Goal: Information Seeking & Learning: Learn about a topic

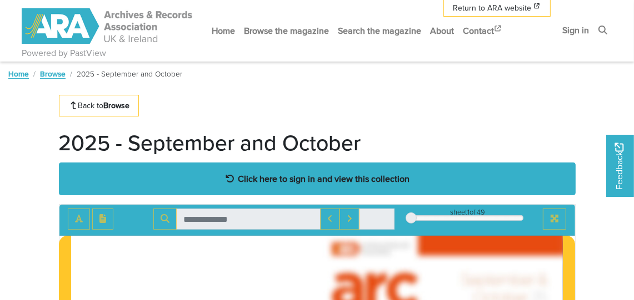
click at [356, 175] on strong "Click here to sign in and view this collection" at bounding box center [324, 179] width 172 height 12
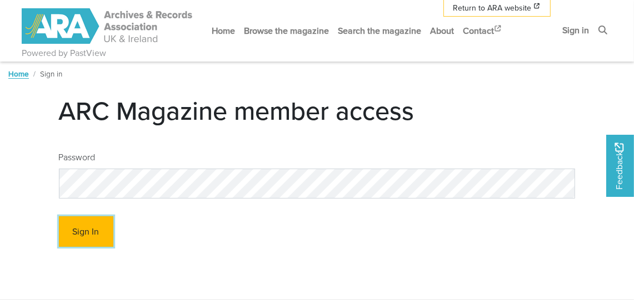
click at [82, 236] on button "Sign In" at bounding box center [86, 232] width 54 height 31
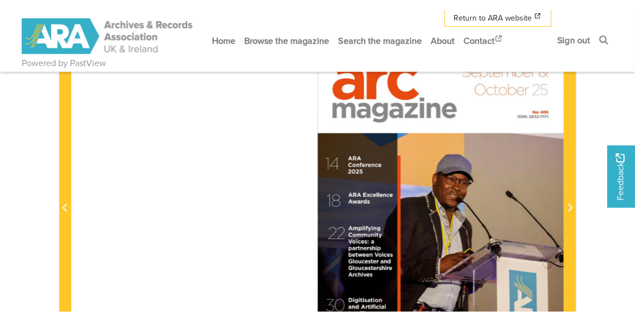
scroll to position [110, 0]
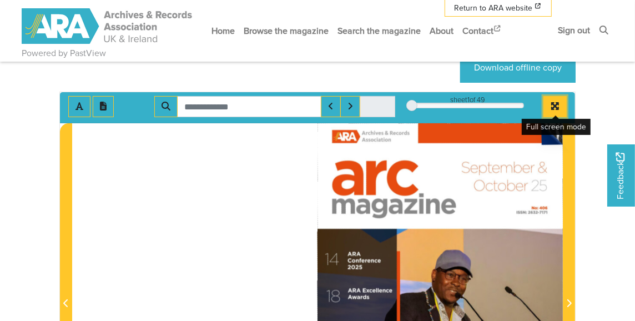
click at [556, 105] on icon "Full screen mode" at bounding box center [555, 106] width 8 height 8
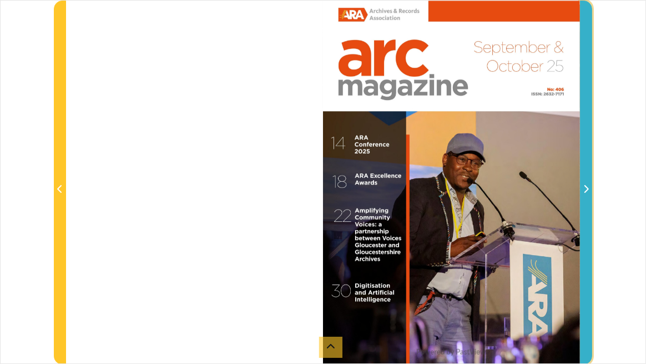
click at [584, 191] on icon "Next Page" at bounding box center [587, 188] width 6 height 9
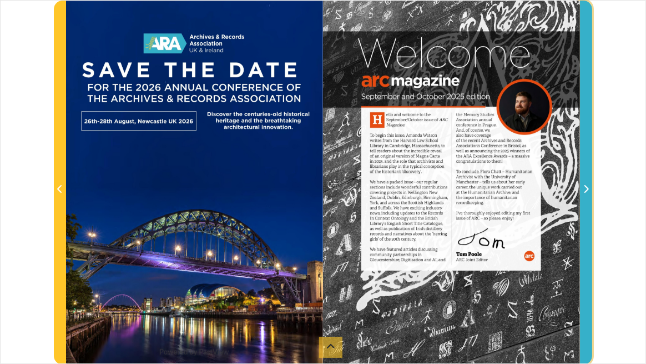
click at [587, 189] on icon "Next Page" at bounding box center [587, 188] width 4 height 8
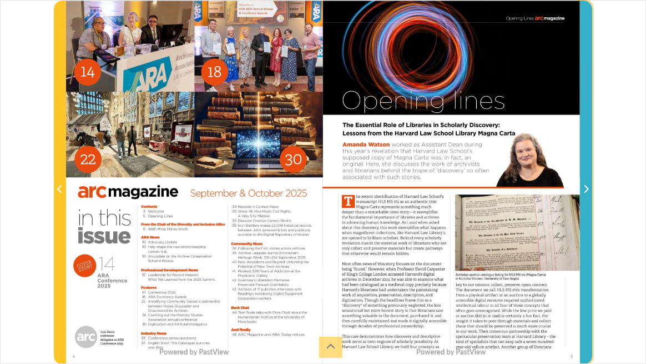
click at [588, 185] on icon "Next Page" at bounding box center [587, 188] width 6 height 9
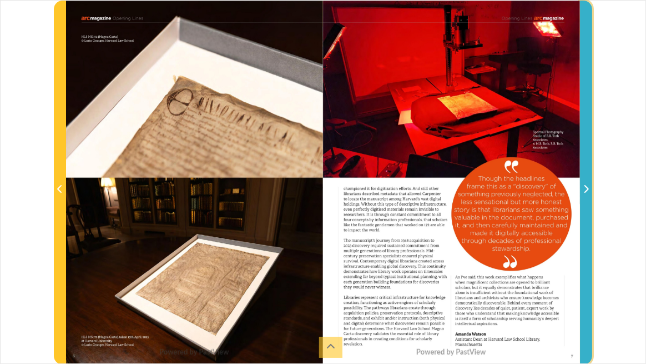
click at [588, 185] on icon "Next Page" at bounding box center [587, 188] width 6 height 9
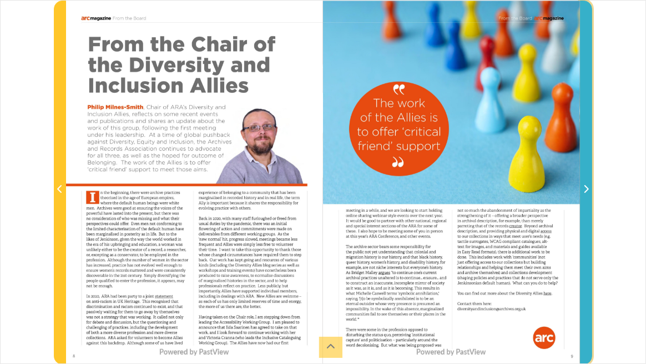
click at [587, 188] on icon "Next Page" at bounding box center [587, 188] width 4 height 8
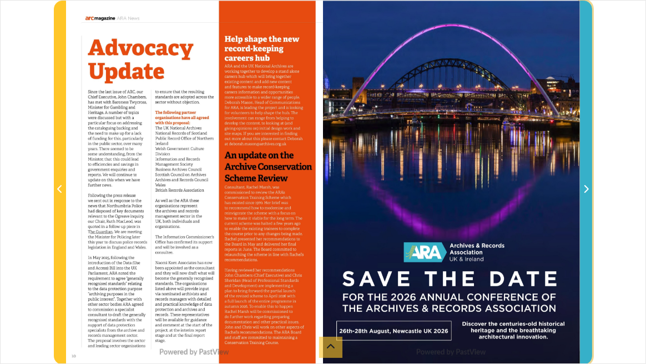
click at [588, 187] on icon "Next Page" at bounding box center [587, 188] width 6 height 9
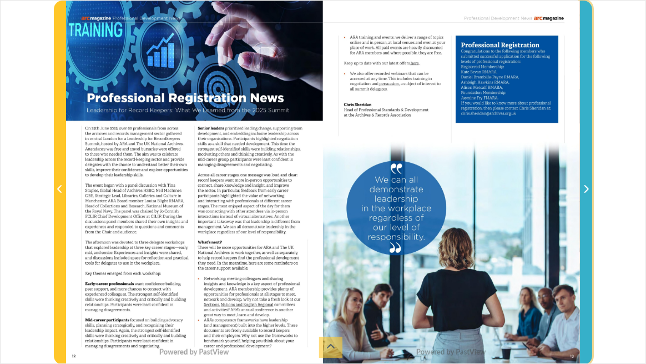
click at [584, 189] on icon "Next Page" at bounding box center [587, 188] width 6 height 9
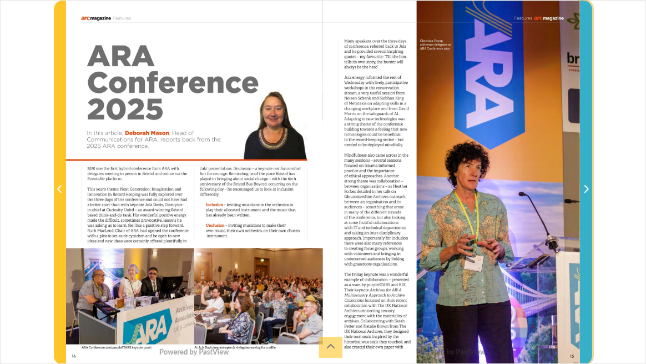
click at [587, 186] on icon "Next Page" at bounding box center [587, 188] width 6 height 9
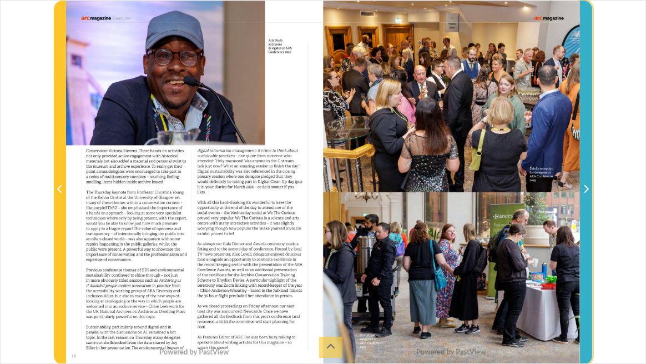
click at [585, 187] on icon "Next Page" at bounding box center [587, 188] width 6 height 9
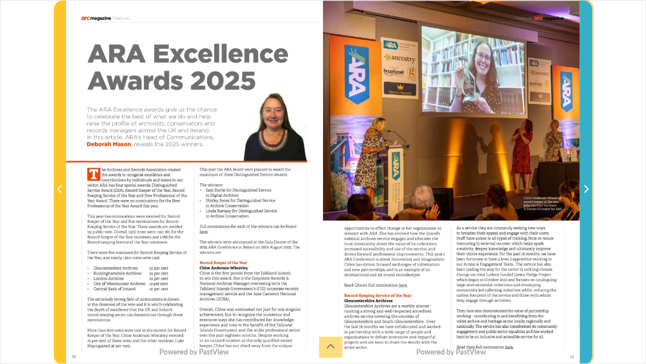
click at [582, 190] on span "Next Page" at bounding box center [586, 189] width 11 height 13
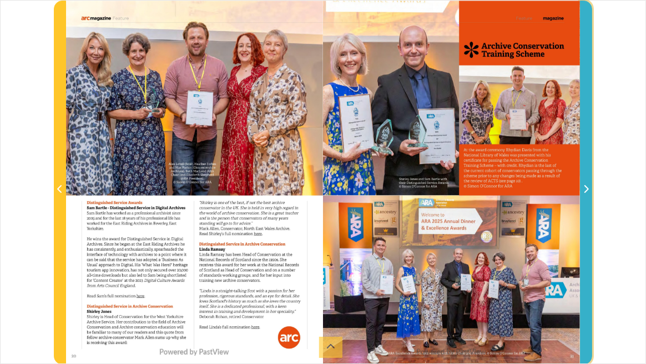
click at [585, 185] on icon "Next Page" at bounding box center [587, 188] width 4 height 8
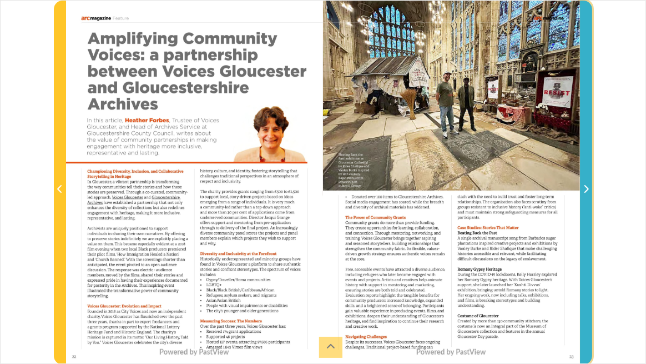
click at [587, 186] on icon "Next Page" at bounding box center [587, 188] width 6 height 9
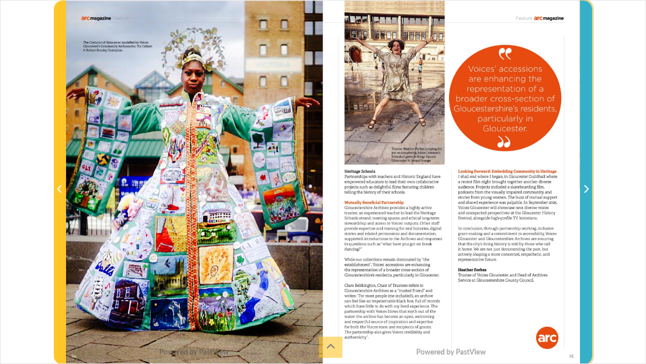
click at [585, 188] on icon "Next Page" at bounding box center [587, 188] width 6 height 9
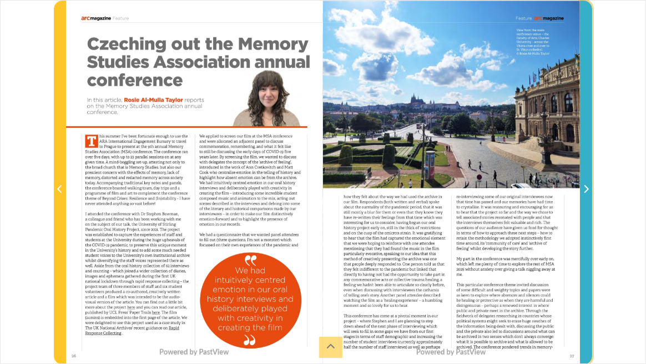
click at [586, 187] on icon "Next Page" at bounding box center [587, 188] width 4 height 8
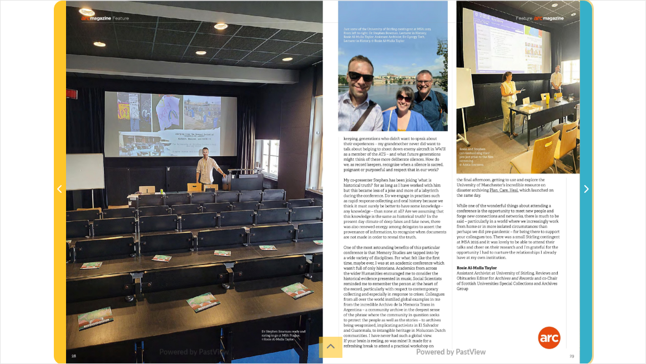
click at [586, 188] on icon "Next Page" at bounding box center [587, 188] width 6 height 9
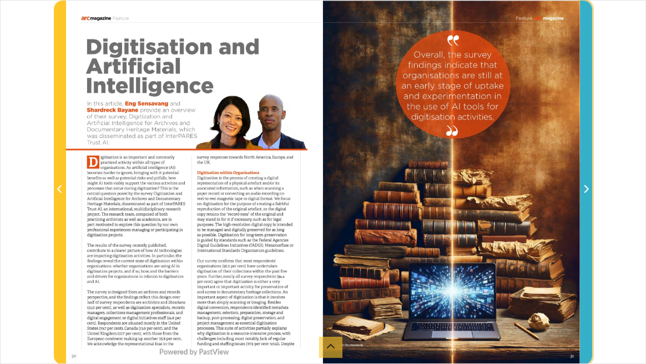
click at [588, 185] on icon "Next Page" at bounding box center [587, 188] width 6 height 9
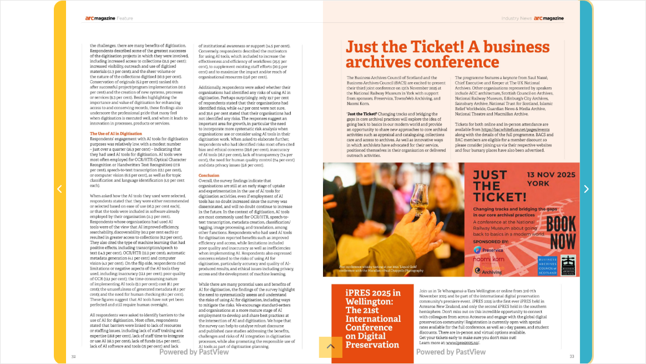
click at [586, 185] on icon "Next Page" at bounding box center [587, 188] width 4 height 8
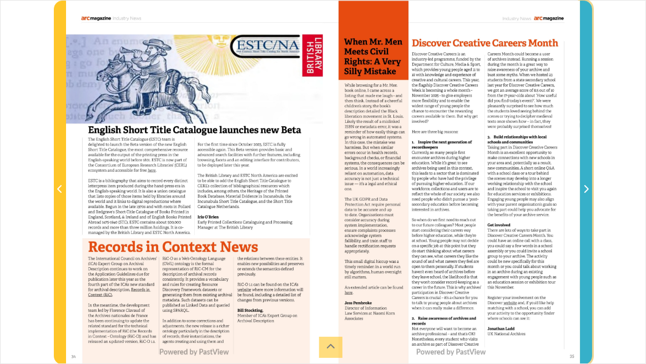
click at [586, 188] on icon "Next Page" at bounding box center [587, 188] width 6 height 9
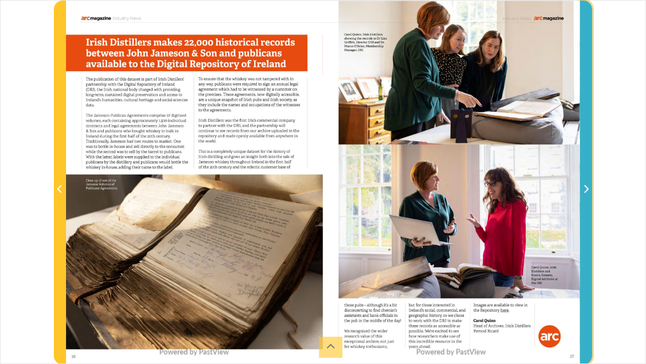
click at [587, 185] on icon "Next Page" at bounding box center [587, 188] width 6 height 9
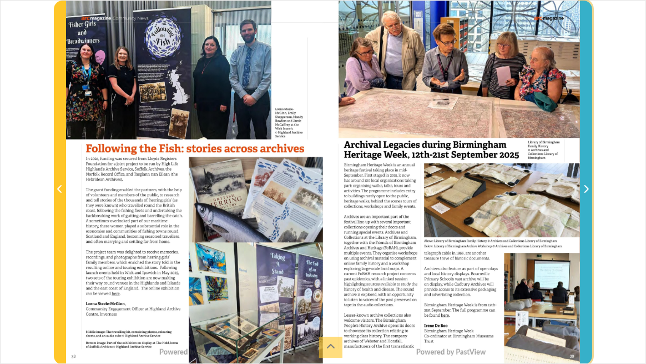
click at [585, 186] on icon "Next Page" at bounding box center [587, 188] width 4 height 8
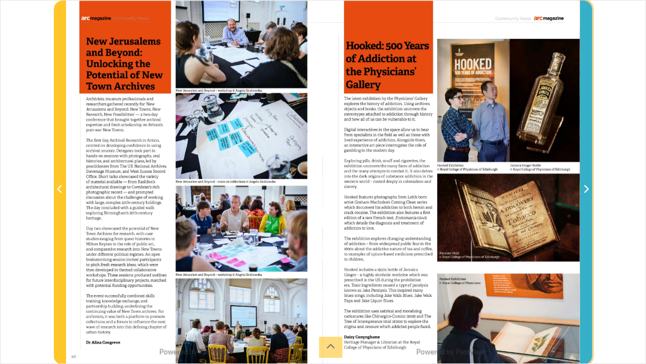
click at [586, 188] on icon "Next Page" at bounding box center [587, 188] width 6 height 9
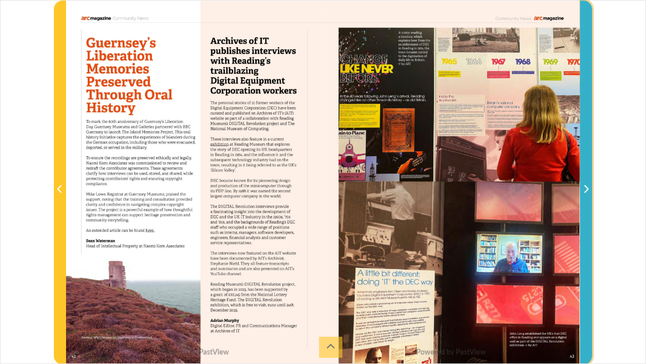
click at [588, 190] on icon "Next Page" at bounding box center [587, 188] width 6 height 9
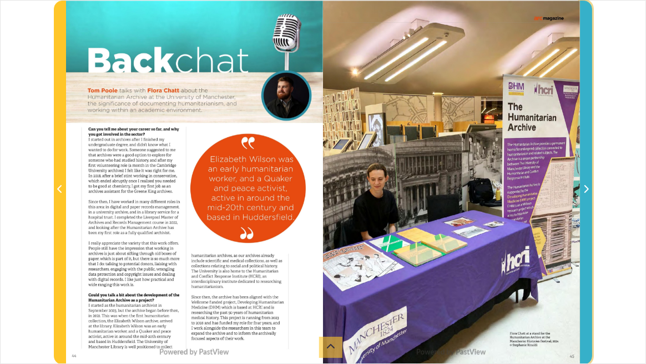
click at [587, 190] on icon "Next Page" at bounding box center [587, 188] width 4 height 8
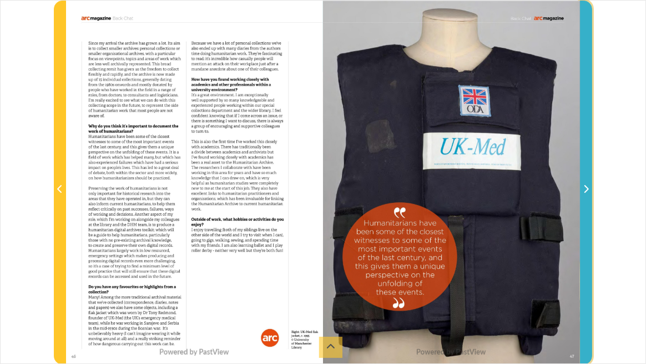
click at [587, 188] on icon "Next Page" at bounding box center [587, 188] width 6 height 9
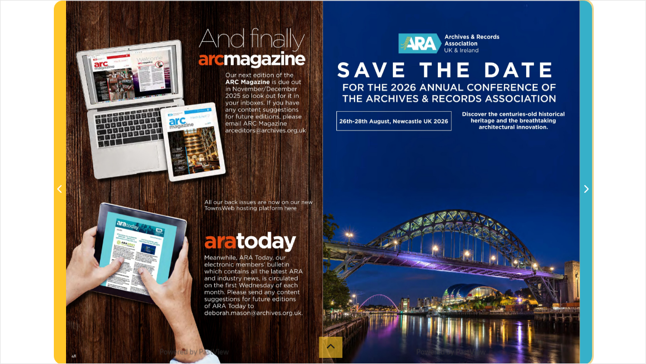
click at [587, 188] on icon "Next Page" at bounding box center [587, 188] width 4 height 8
click at [586, 189] on icon "Next Page" at bounding box center [587, 188] width 6 height 9
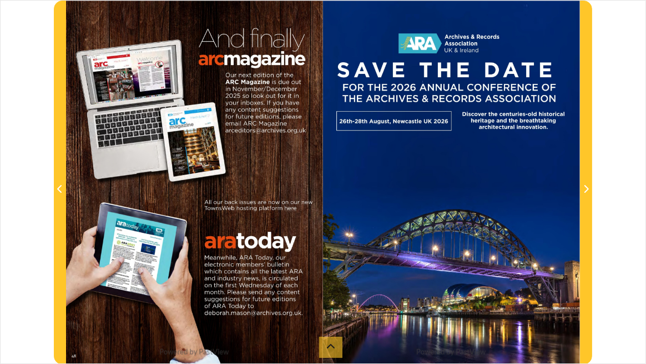
click at [621, 6] on div "sheet 48 of 49 48 **" at bounding box center [323, 182] width 646 height 364
